Goal: Check status

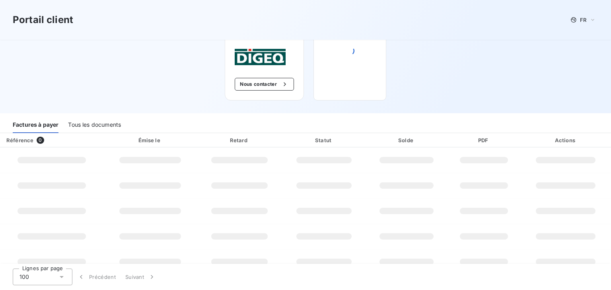
scroll to position [40, 0]
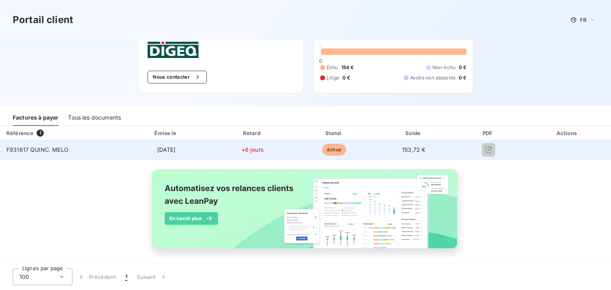
click at [420, 152] on span "153,72 €" at bounding box center [413, 149] width 23 height 7
click at [375, 151] on td "153,72 €" at bounding box center [413, 149] width 79 height 19
click at [336, 151] on span "échue" at bounding box center [334, 150] width 24 height 12
click at [259, 150] on span "+6 jours" at bounding box center [252, 149] width 22 height 7
click at [252, 150] on span "+6 jours" at bounding box center [252, 149] width 22 height 7
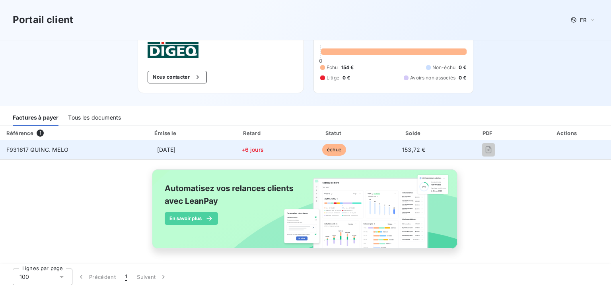
click at [228, 150] on td "+6 jours" at bounding box center [252, 149] width 83 height 19
click at [220, 150] on td "+6 jours" at bounding box center [252, 149] width 83 height 19
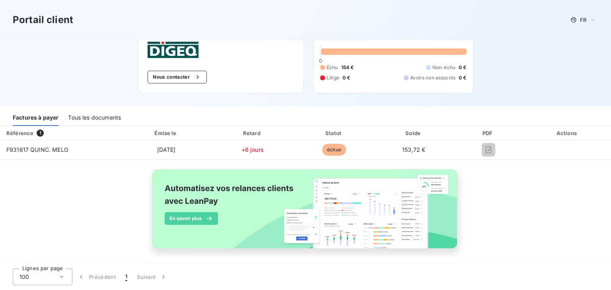
click at [91, 112] on div "Tous les documents" at bounding box center [94, 117] width 53 height 17
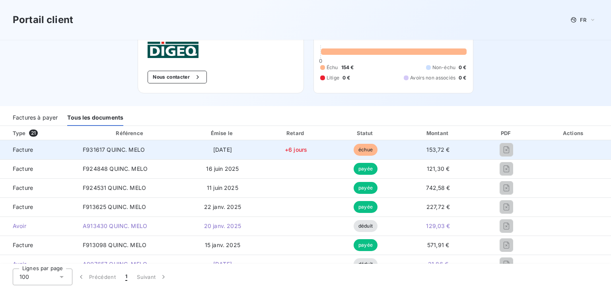
click at [483, 153] on div at bounding box center [506, 150] width 47 height 13
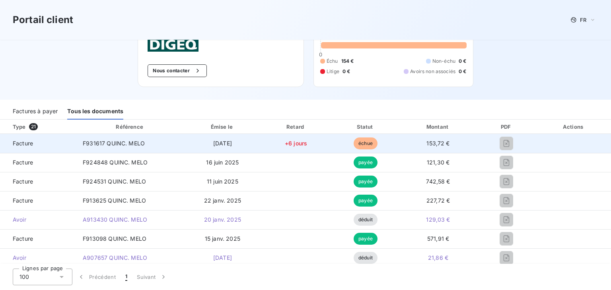
scroll to position [0, 0]
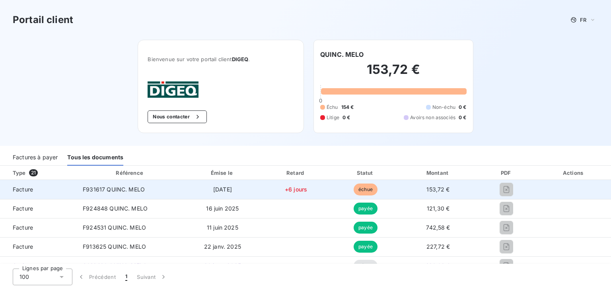
drag, startPoint x: 355, startPoint y: 190, endPoint x: 285, endPoint y: 189, distance: 70.0
click at [285, 189] on span "+6 jours" at bounding box center [296, 189] width 22 height 7
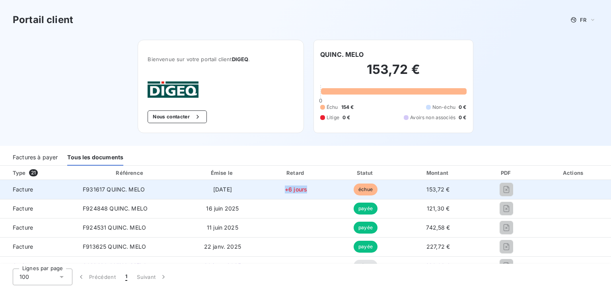
click at [285, 189] on span "+6 jours" at bounding box center [296, 189] width 22 height 7
click at [269, 192] on td "+6 jours" at bounding box center [296, 189] width 70 height 19
click at [232, 190] on span "[DATE]" at bounding box center [222, 189] width 19 height 7
click at [135, 193] on span "F931617 QUINC. MELO" at bounding box center [114, 189] width 62 height 7
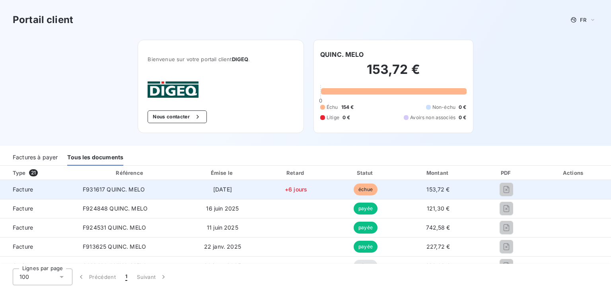
click at [21, 197] on td "Facture" at bounding box center [38, 189] width 76 height 19
click at [232, 191] on span "[DATE]" at bounding box center [222, 189] width 19 height 7
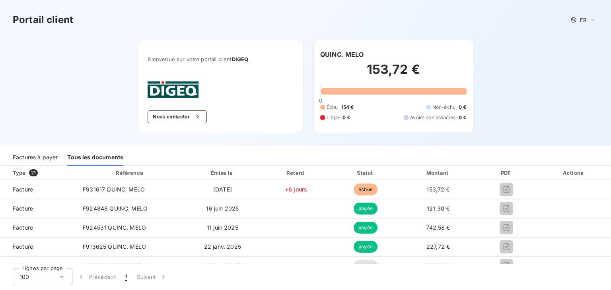
click at [45, 158] on div "Factures à payer" at bounding box center [35, 157] width 45 height 17
